Goal: Information Seeking & Learning: Find specific fact

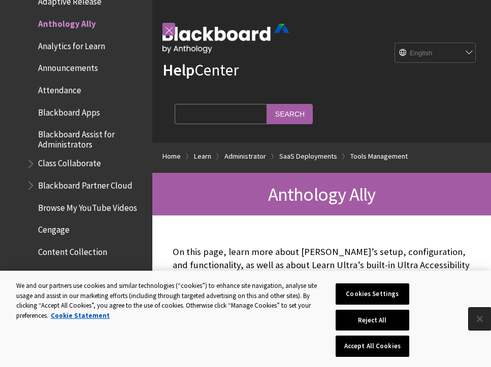
click at [482, 319] on button "Close" at bounding box center [479, 319] width 22 height 22
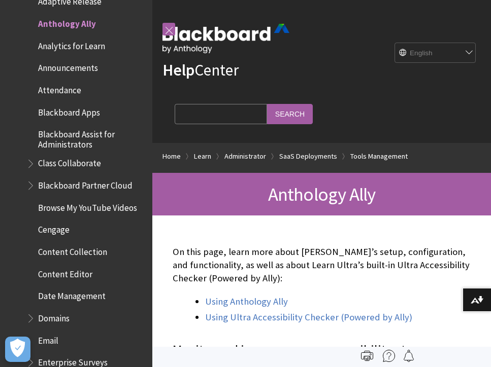
click at [369, 285] on div "On this page, learn more about Ally’s setup, configuration, and functionality, …" at bounding box center [322, 285] width 298 height 79
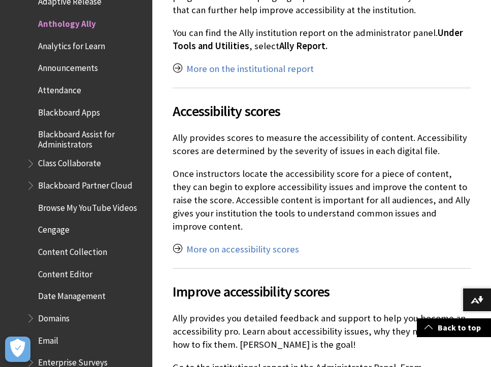
scroll to position [1380, 0]
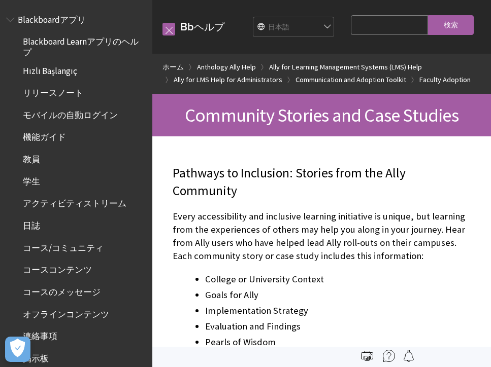
click at [360, 23] on input "Search Query" at bounding box center [389, 25] width 77 height 20
type input "[GEOGRAPHIC_DATA]"
click at [428, 15] on input "検索" at bounding box center [451, 25] width 46 height 20
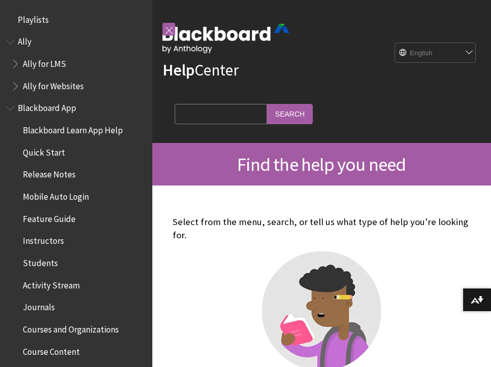
click at [236, 115] on input "Search Query" at bounding box center [221, 114] width 92 height 20
type input "manchester"
click at [267, 104] on input "Search" at bounding box center [290, 114] width 46 height 20
click at [285, 114] on input "Search" at bounding box center [290, 114] width 46 height 20
